Goal: Transaction & Acquisition: Purchase product/service

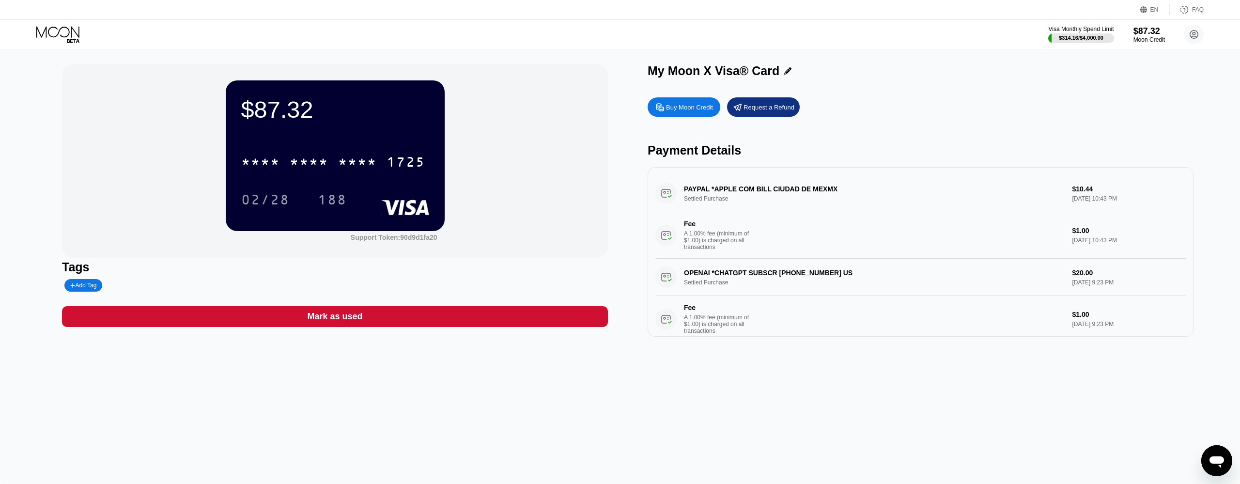
click at [304, 157] on div "* * * *" at bounding box center [309, 164] width 39 height 16
click at [336, 207] on div "188" at bounding box center [332, 201] width 29 height 16
click at [694, 109] on div "Buy Moon Credit" at bounding box center [689, 107] width 47 height 8
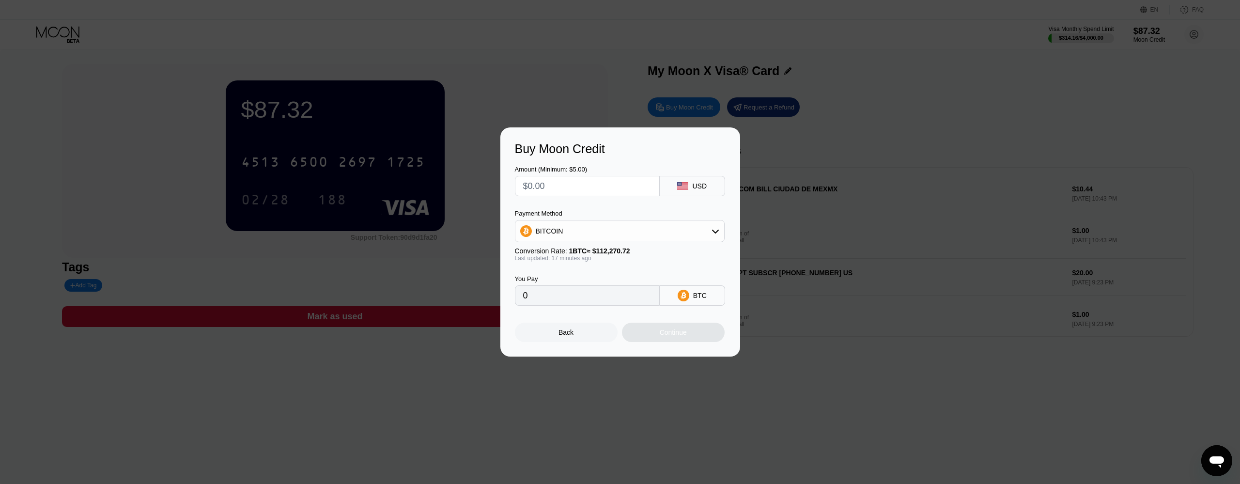
click at [615, 188] on input "text" at bounding box center [587, 185] width 128 height 19
click at [579, 240] on div "BITCOIN" at bounding box center [619, 230] width 209 height 19
click at [562, 279] on span "USDT on TRON" at bounding box center [562, 279] width 49 height 8
type input "0.00"
click at [608, 234] on div "USDT on TRON" at bounding box center [619, 230] width 209 height 19
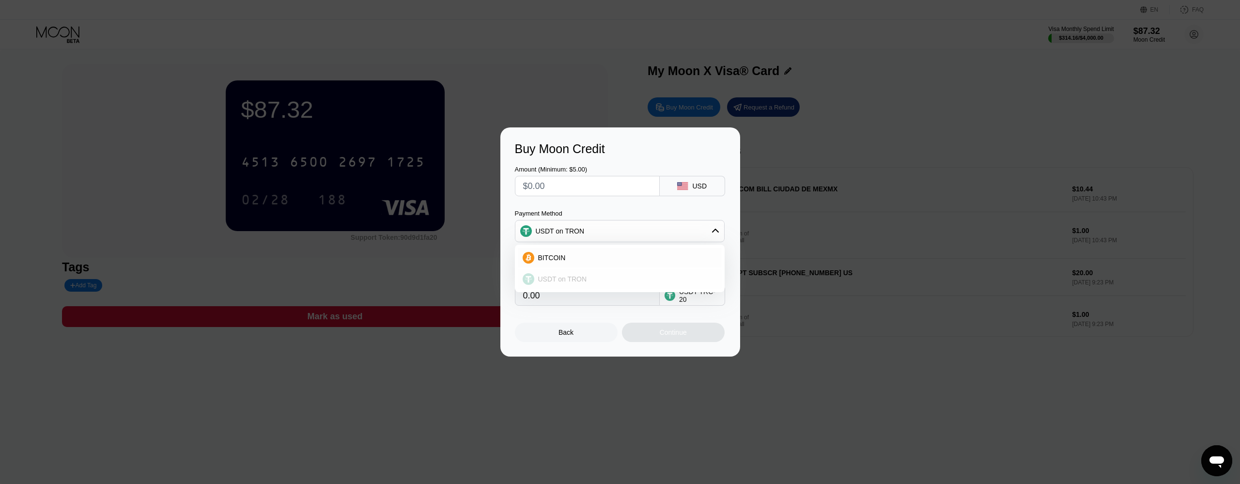
click at [547, 279] on span "USDT on TRON" at bounding box center [562, 279] width 49 height 8
click at [554, 184] on input "text" at bounding box center [587, 185] width 128 height 19
type input "$1"
type input "1.01"
type input "$10"
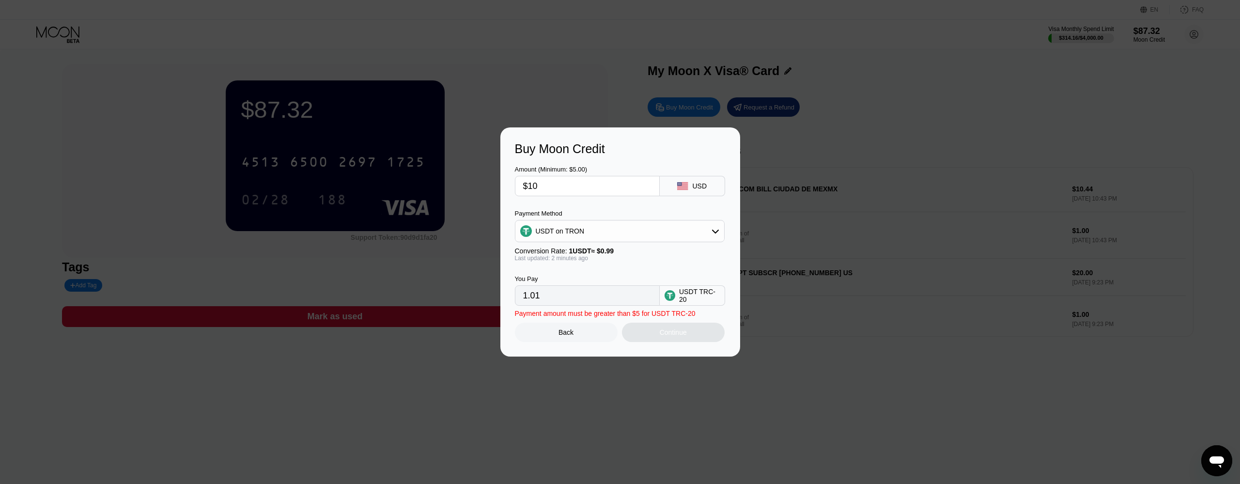
type input "10.10"
click at [684, 334] on div "Continue" at bounding box center [673, 332] width 27 height 8
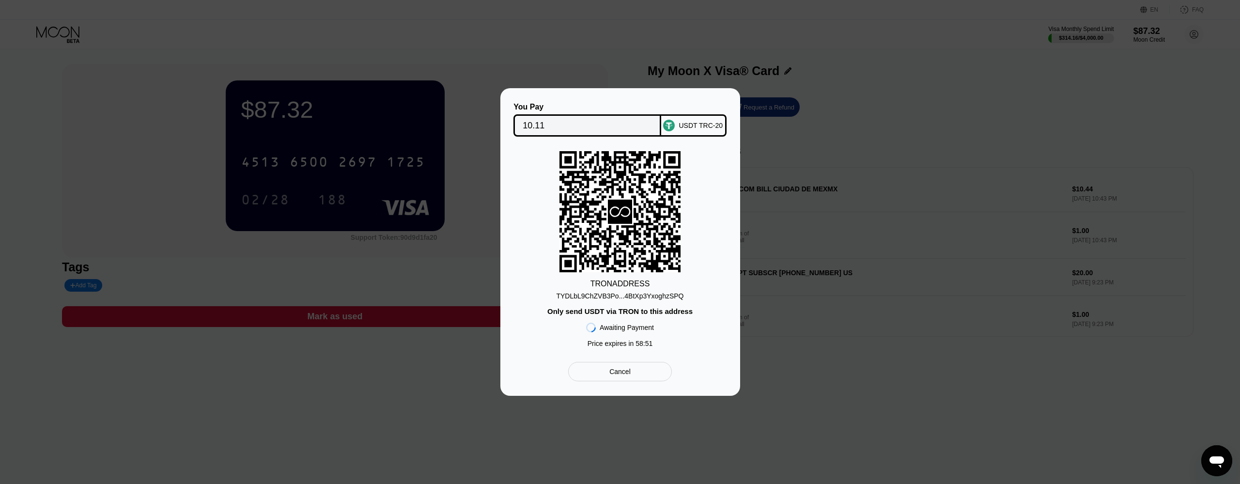
click at [618, 294] on div "TYDLbL9ChZVB3Po...4BtXp3YxoghzSPQ" at bounding box center [619, 296] width 127 height 8
click at [628, 295] on div "TYDLbL9ChZVB3Po...4BtXp3YxoghzSPQ" at bounding box center [619, 296] width 127 height 8
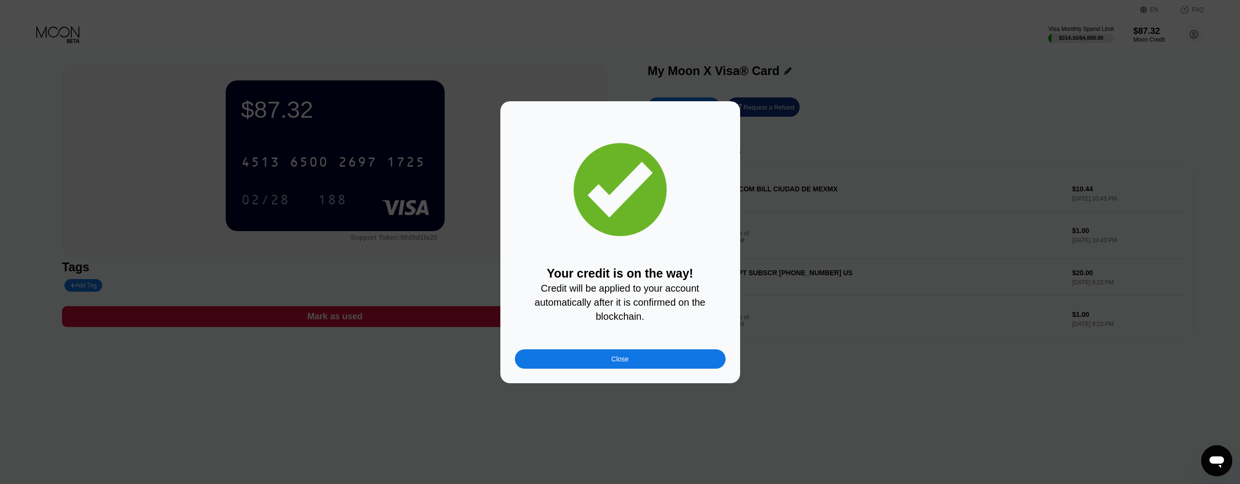
click at [646, 366] on div "Close" at bounding box center [620, 358] width 211 height 19
